Goal: Information Seeking & Learning: Learn about a topic

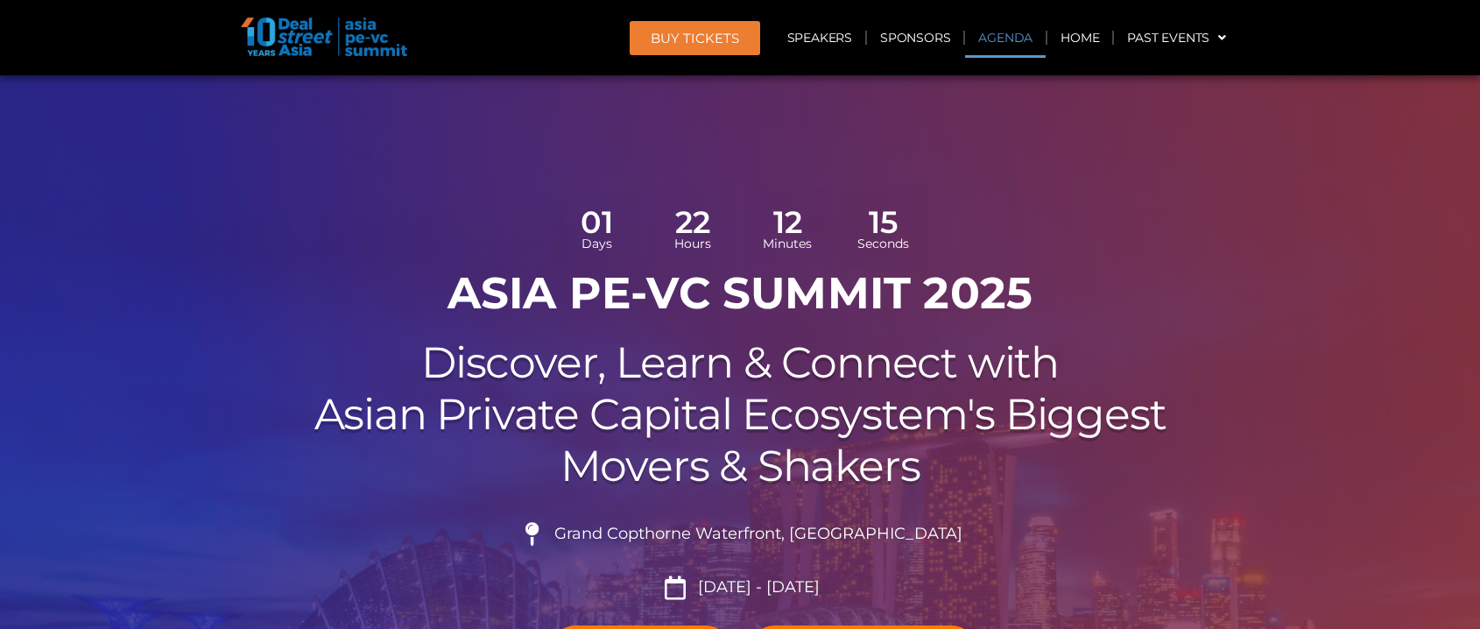
click at [1001, 37] on link "Agenda" at bounding box center [1005, 38] width 81 height 40
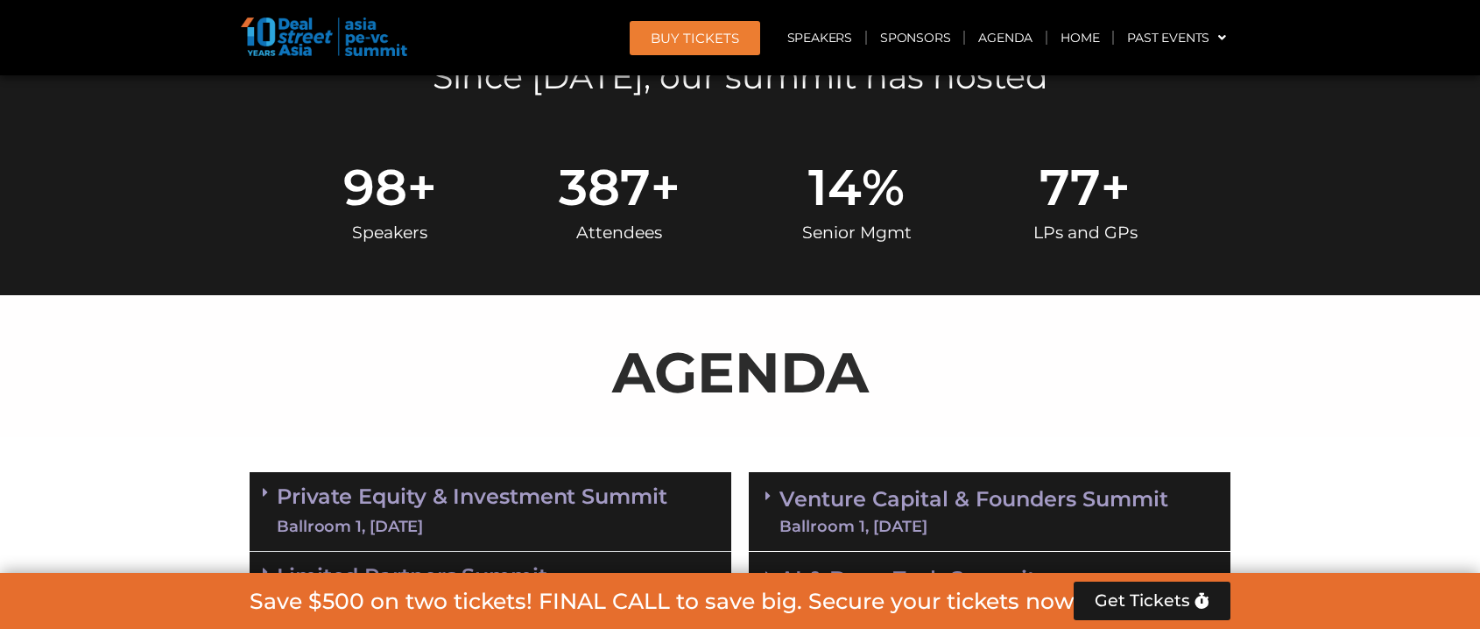
scroll to position [1011, 0]
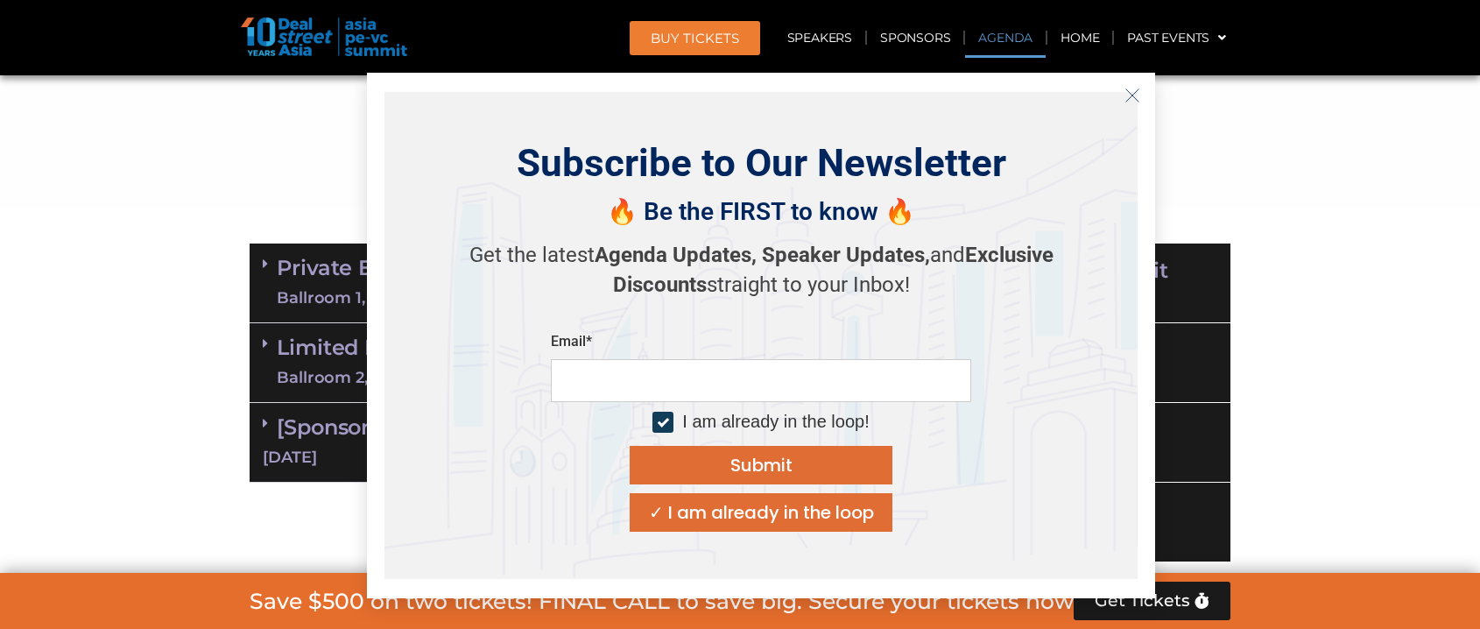
click at [1141, 87] on button "Close" at bounding box center [1132, 95] width 28 height 28
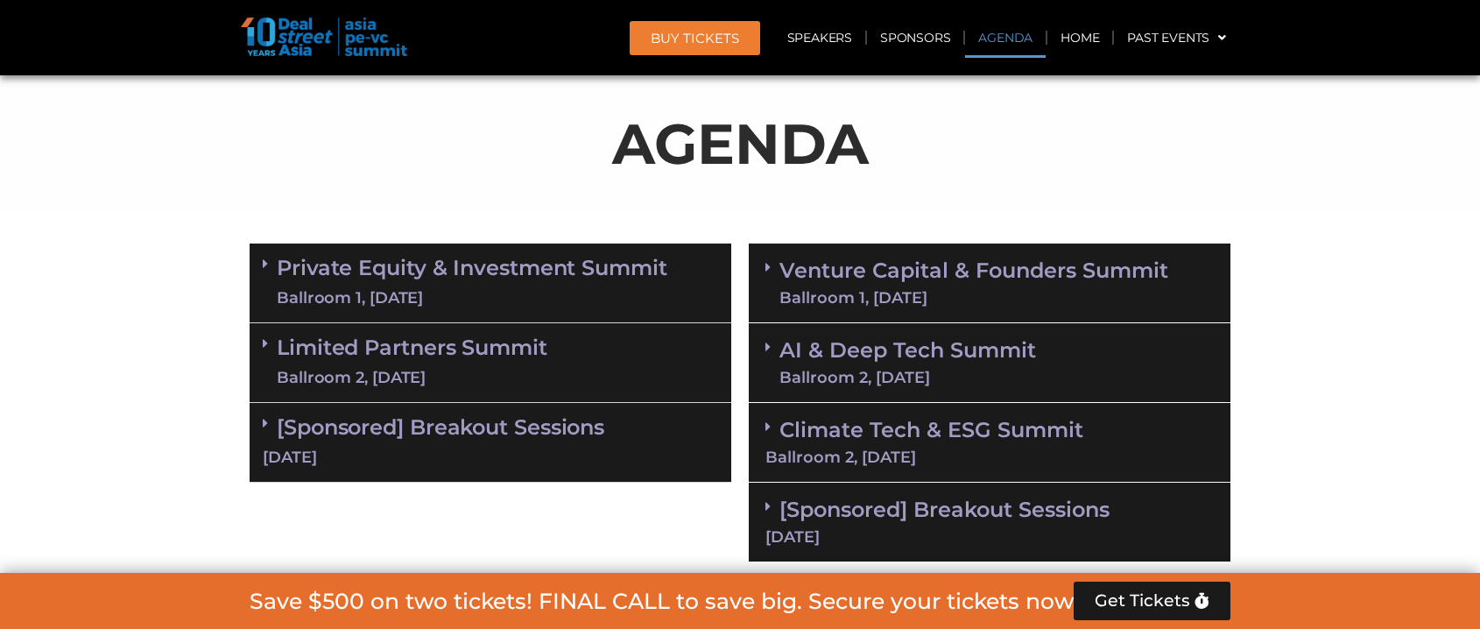
click at [259, 260] on div "Private Equity & Investment Summit Ballroom 1, [DATE]" at bounding box center [491, 283] width 482 height 80
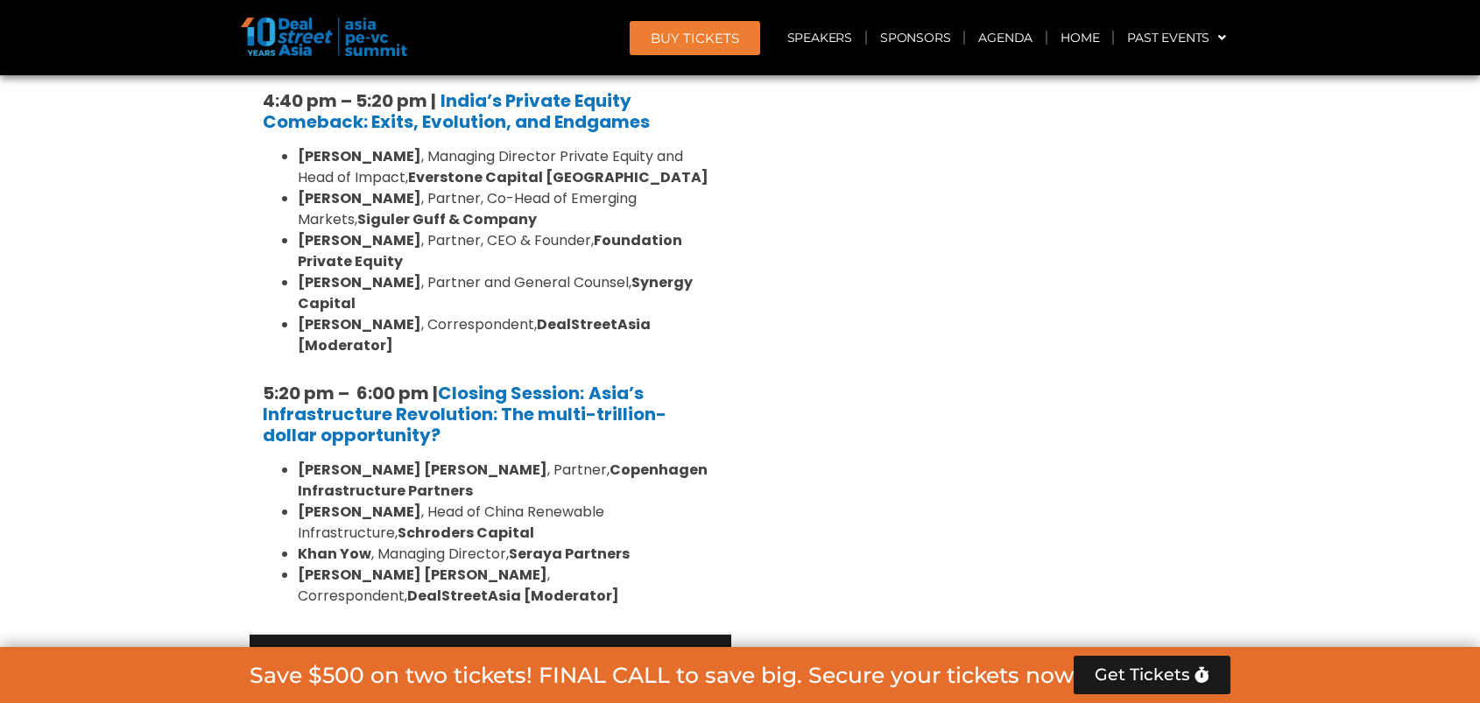
scroll to position [3551, 0]
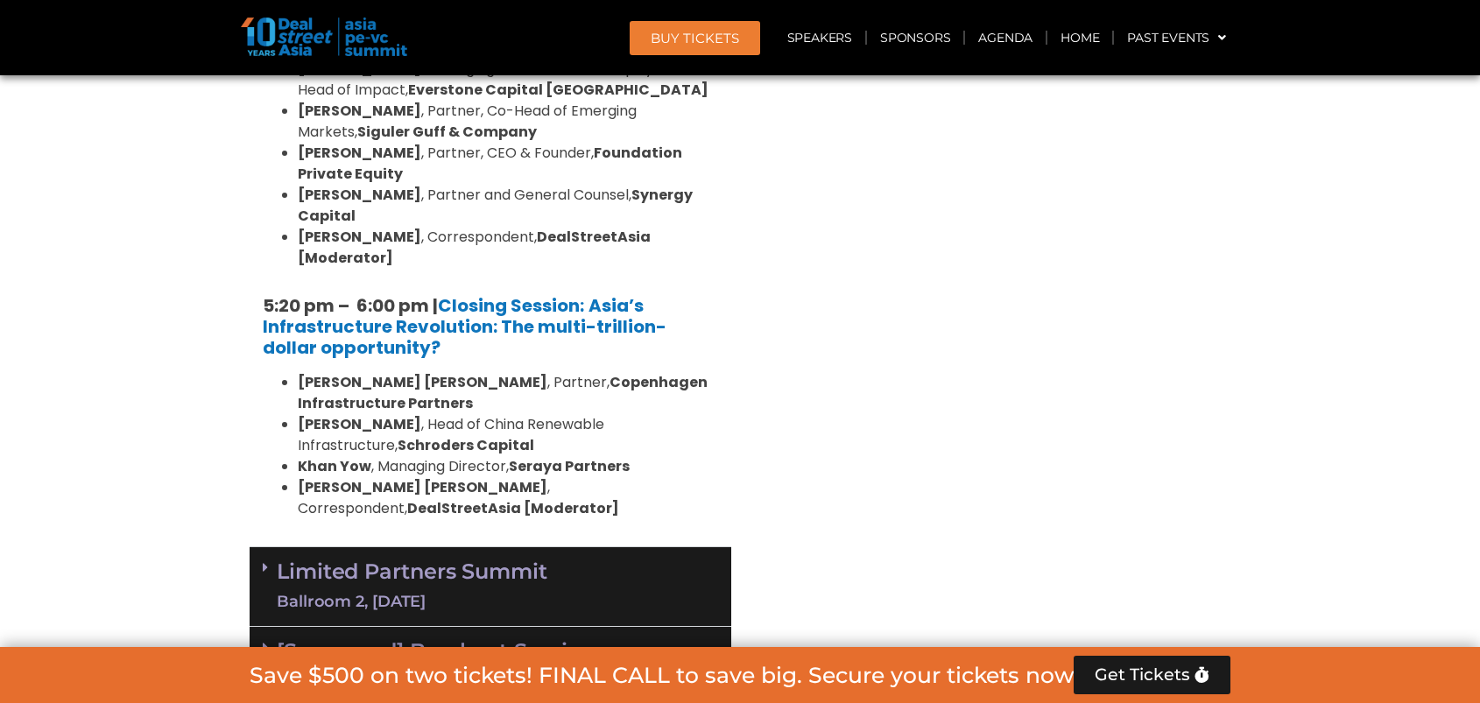
click at [287, 561] on link "Limited Partners [GEOGRAPHIC_DATA] 2, [DATE]" at bounding box center [412, 587] width 271 height 53
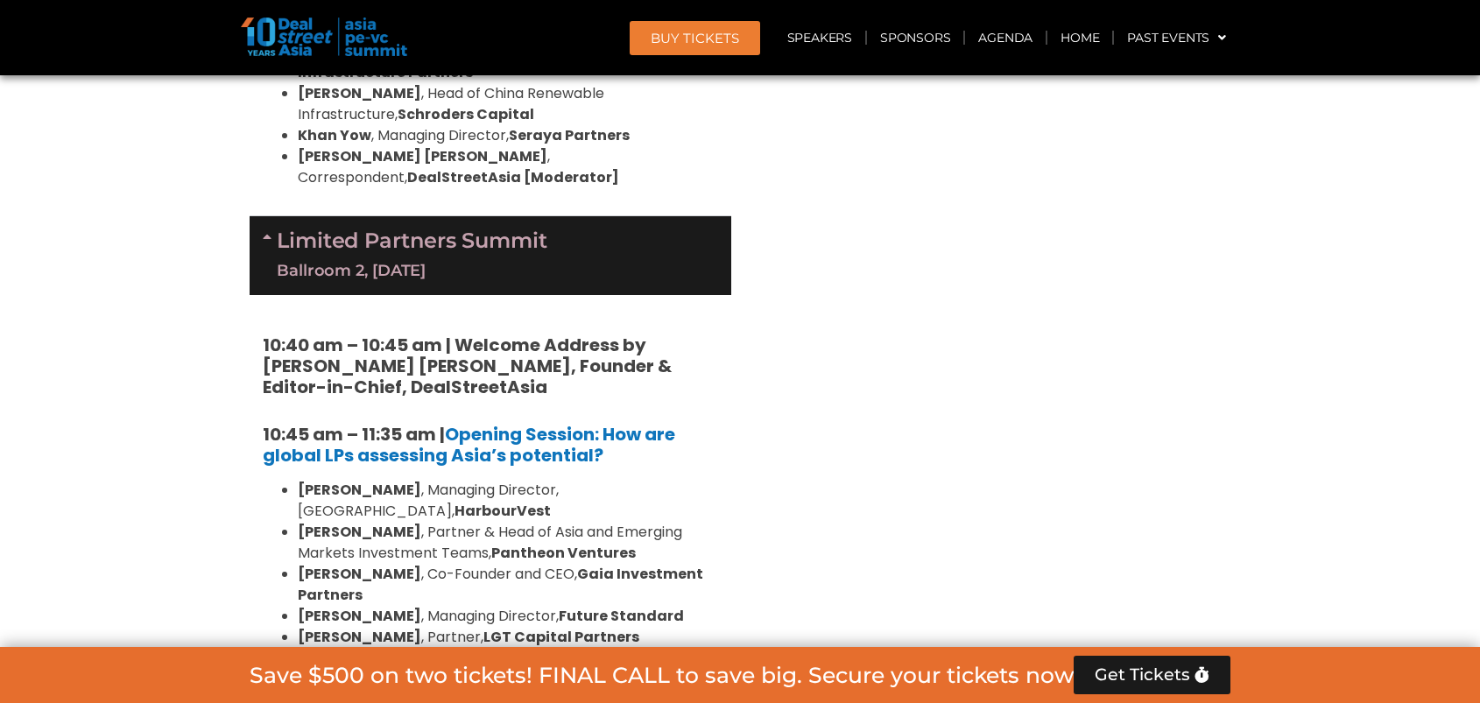
scroll to position [3901, 0]
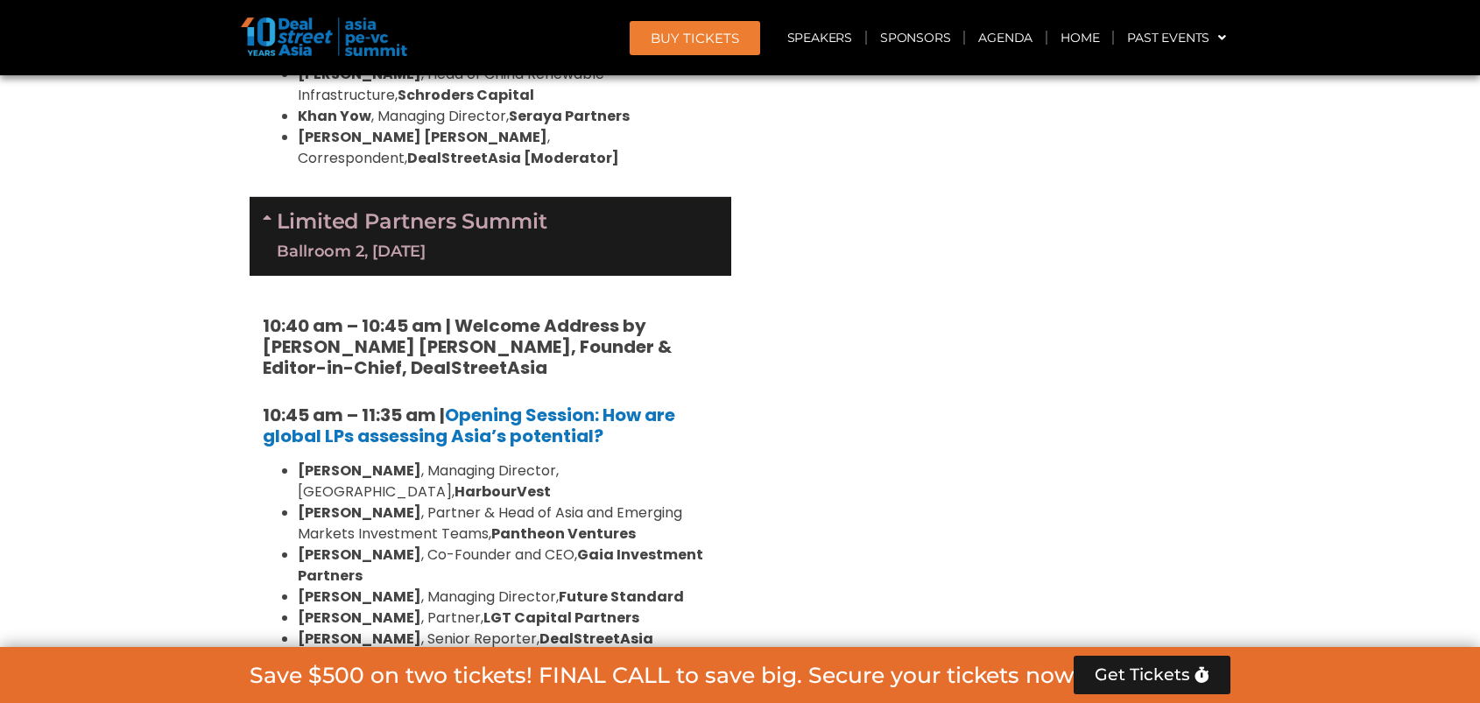
drag, startPoint x: 675, startPoint y: 617, endPoint x: 243, endPoint y: 376, distance: 494.4
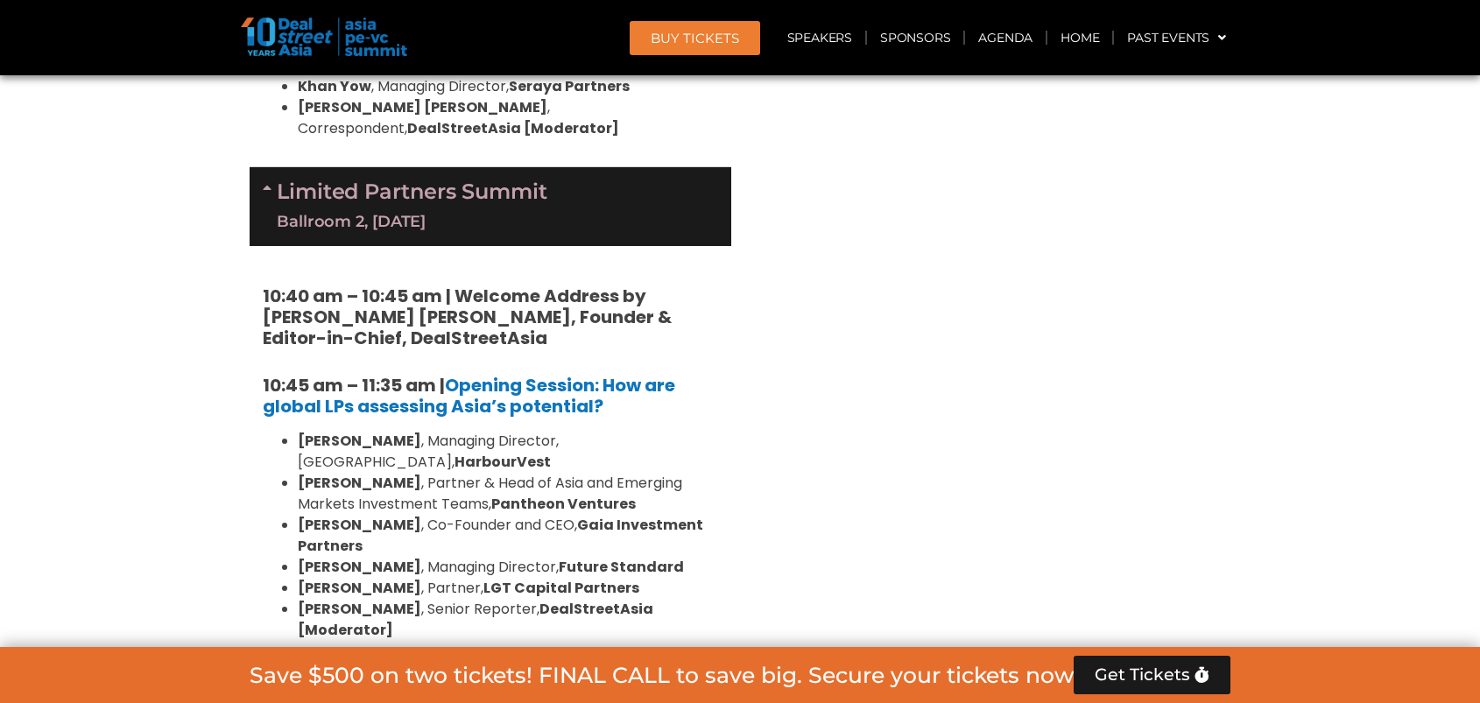
scroll to position [4076, 0]
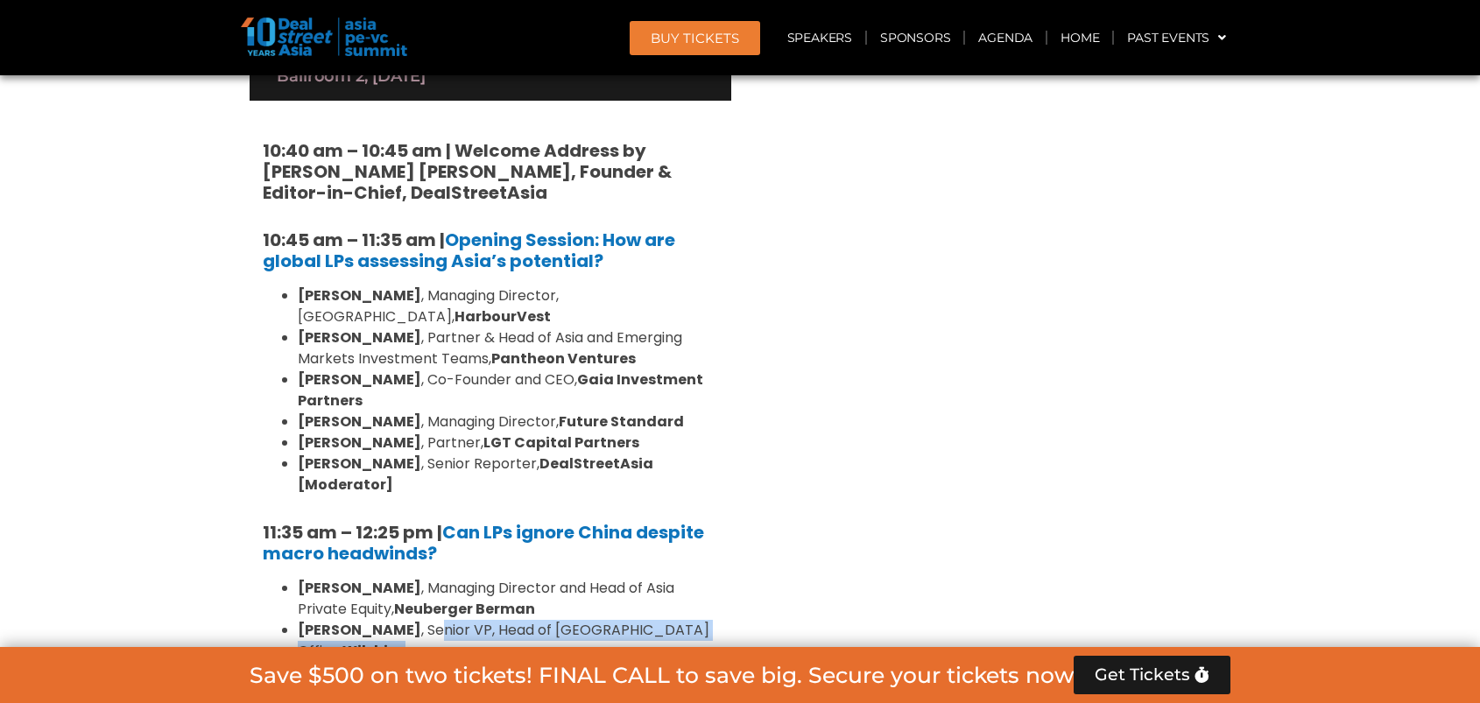
drag, startPoint x: 382, startPoint y: 309, endPoint x: 670, endPoint y: 455, distance: 322.8
